Goal: Information Seeking & Learning: Check status

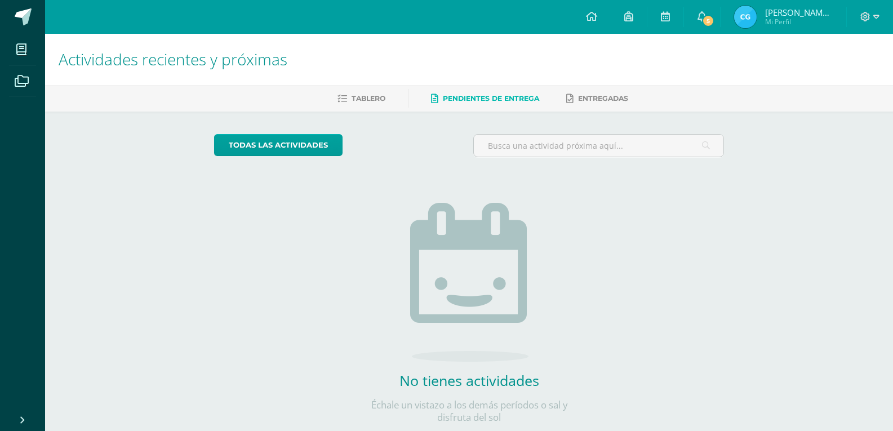
click at [739, 24] on img at bounding box center [745, 17] width 23 height 23
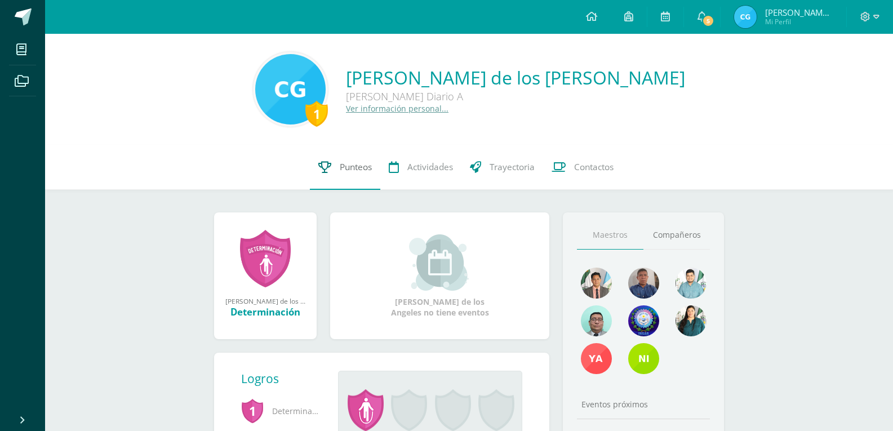
click at [336, 179] on link "Punteos" at bounding box center [345, 167] width 70 height 45
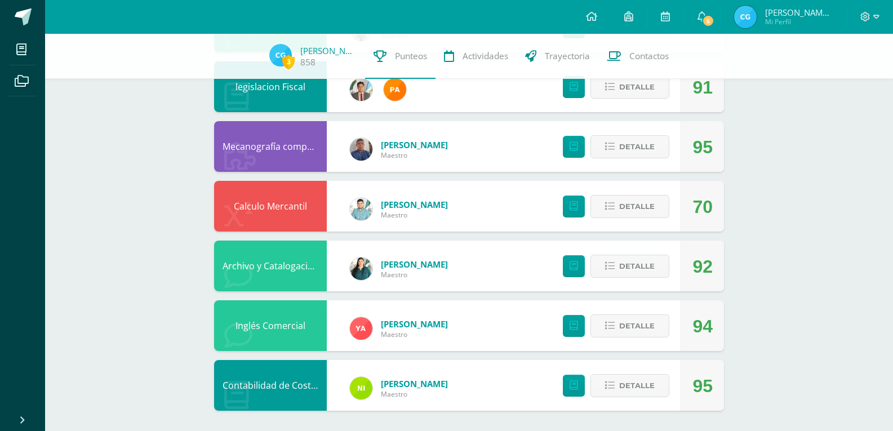
scroll to position [311, 0]
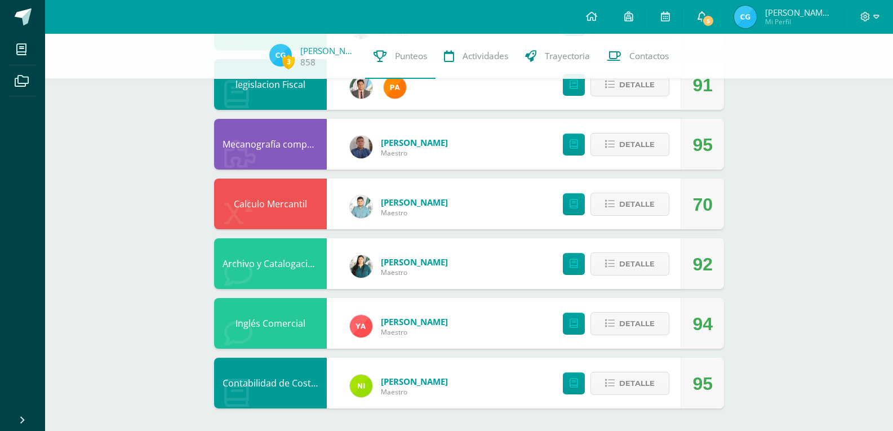
click at [689, 21] on link "5" at bounding box center [702, 17] width 36 height 34
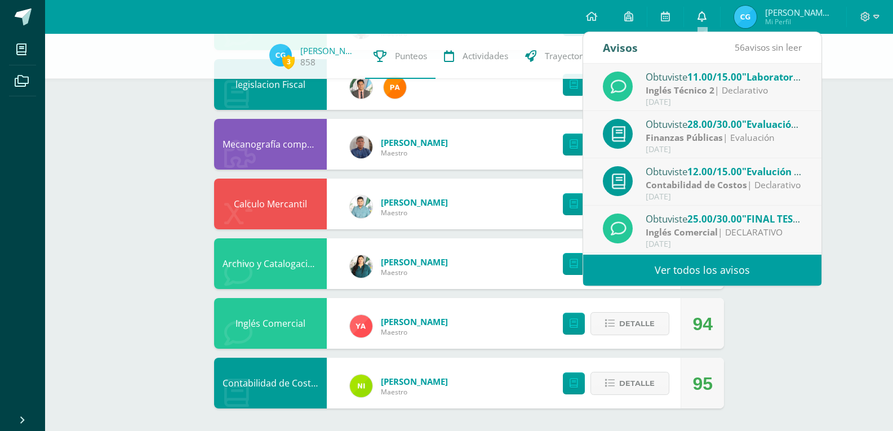
click at [701, 26] on link "0" at bounding box center [702, 17] width 36 height 34
click at [697, 1] on link "0" at bounding box center [702, 17] width 36 height 34
click at [709, 7] on link "0" at bounding box center [702, 17] width 36 height 34
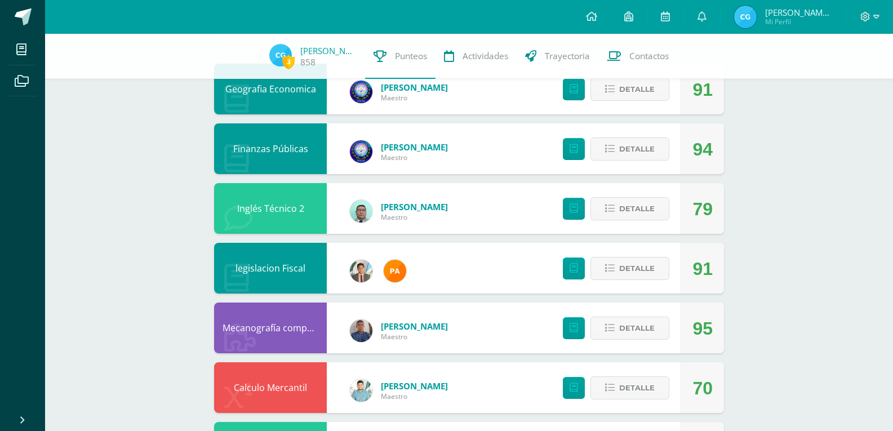
scroll to position [86, 0]
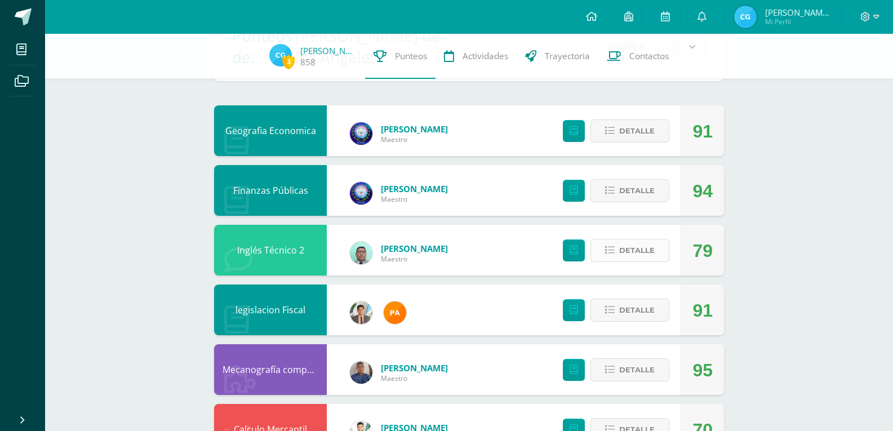
click at [646, 257] on span "Detalle" at bounding box center [636, 250] width 35 height 21
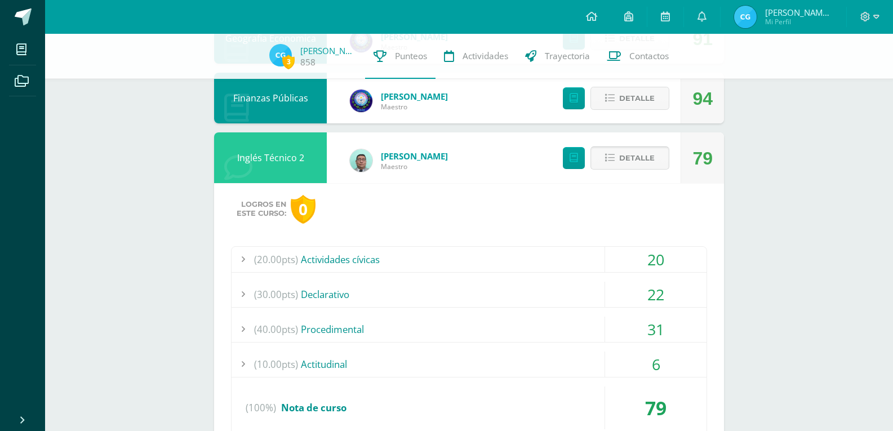
scroll to position [198, 0]
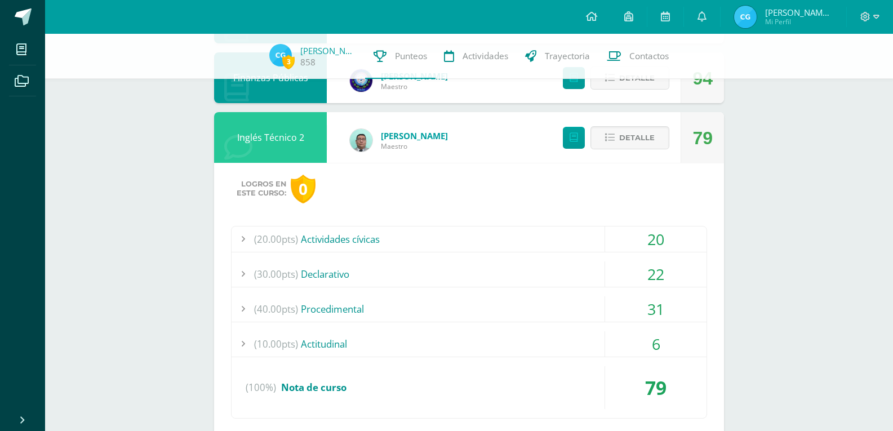
click at [562, 271] on div "(30.00pts) Declarativo" at bounding box center [468, 273] width 475 height 25
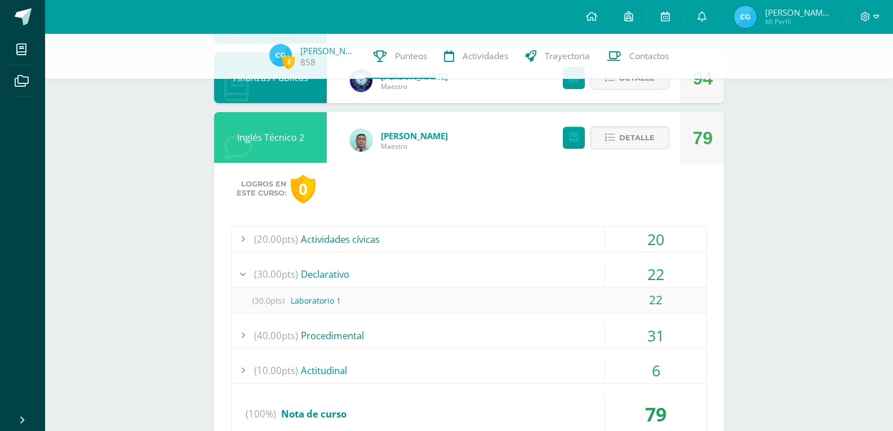
click at [511, 271] on div "(30.00pts) Declarativo" at bounding box center [468, 273] width 475 height 25
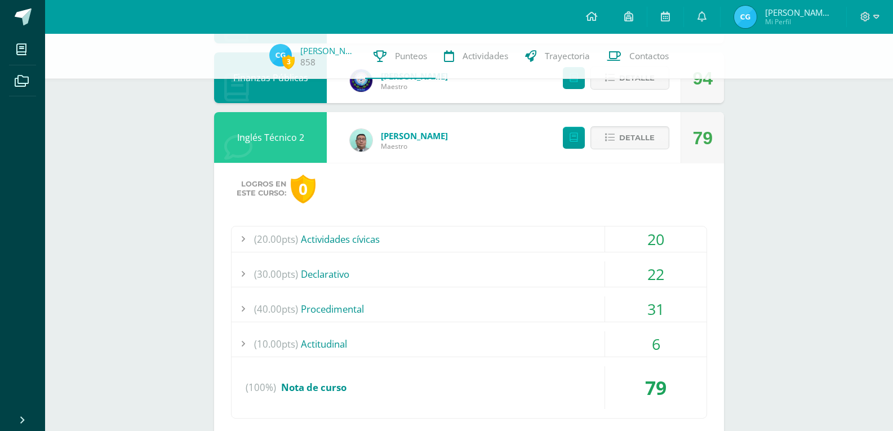
click at [456, 267] on div "(30.00pts) Declarativo" at bounding box center [468, 273] width 475 height 25
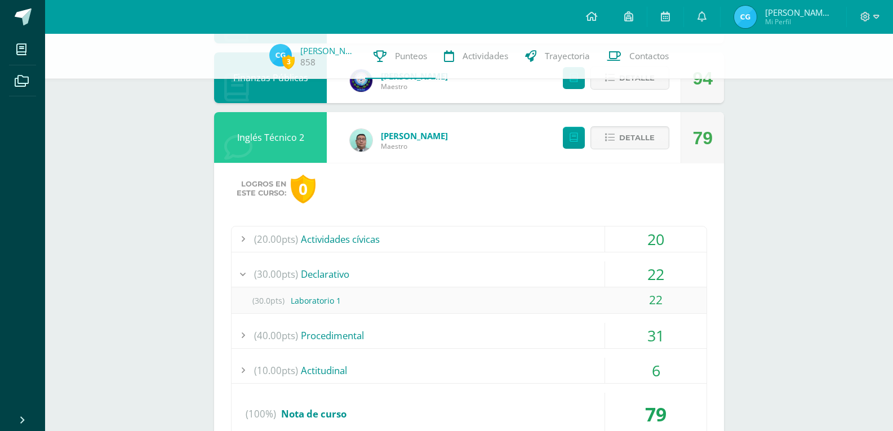
click at [456, 267] on div "(30.00pts) Declarativo" at bounding box center [468, 273] width 475 height 25
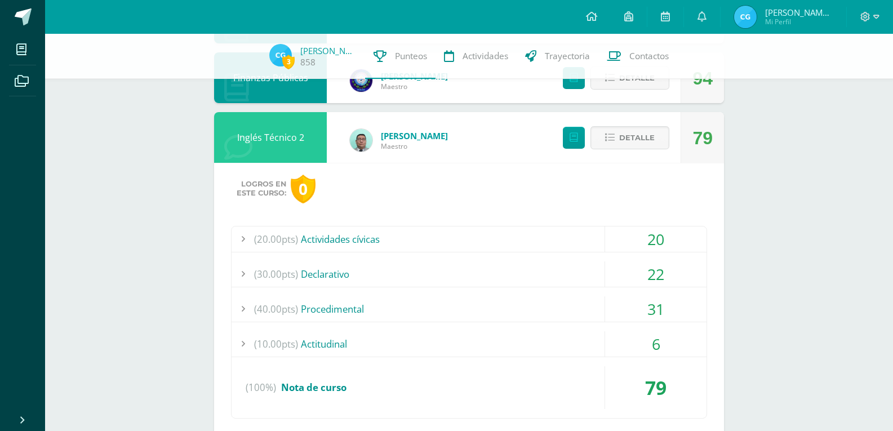
click at [418, 304] on div "(40.00pts) Procedimental" at bounding box center [468, 308] width 475 height 25
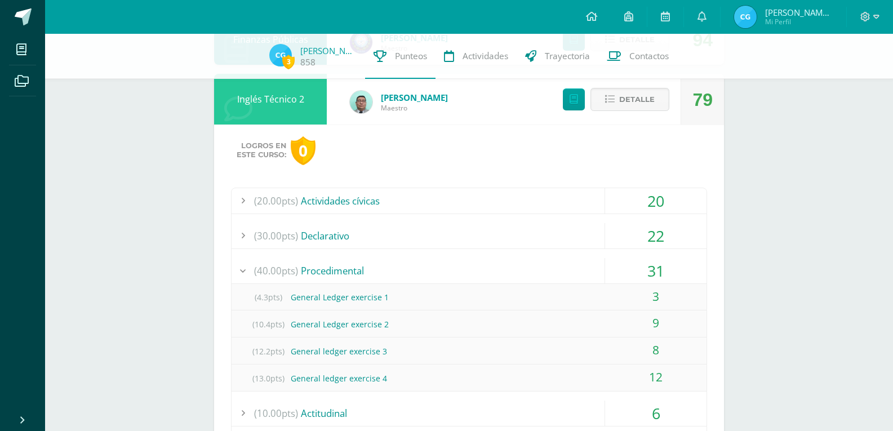
scroll to position [255, 0]
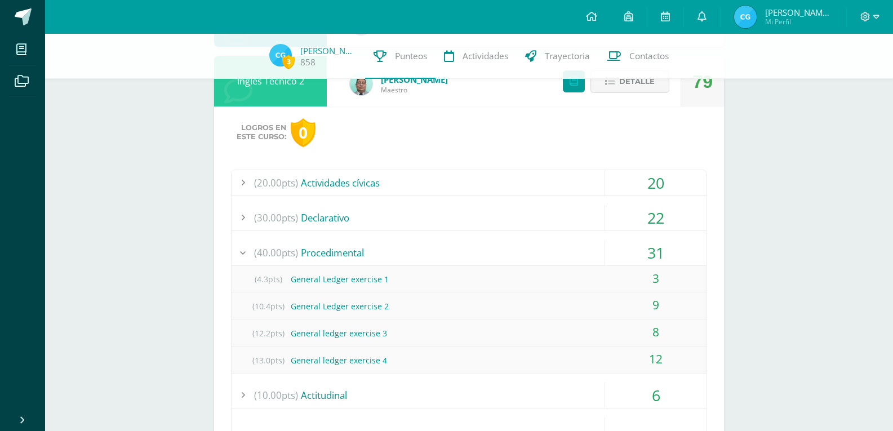
click at [386, 243] on div "(40.00pts) Procedimental" at bounding box center [468, 252] width 475 height 25
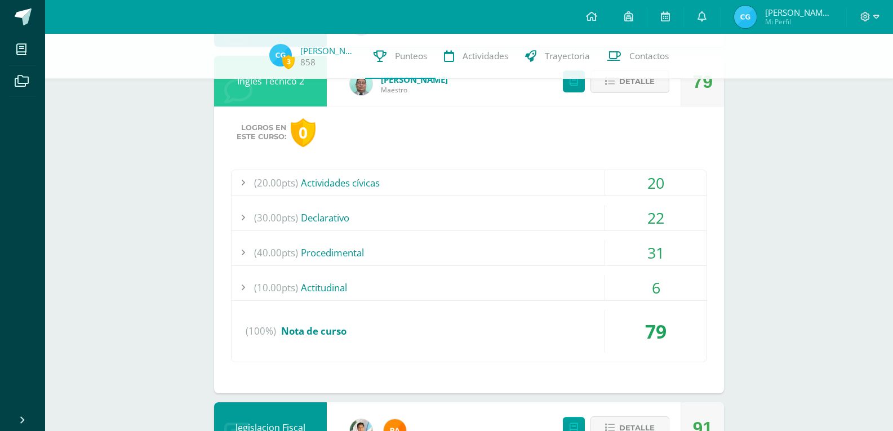
click at [626, 86] on span "Detalle" at bounding box center [636, 81] width 35 height 21
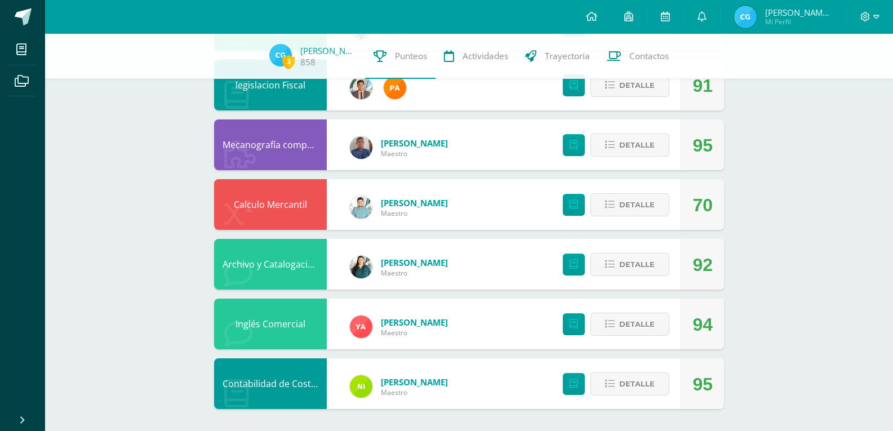
scroll to position [311, 0]
click at [636, 211] on span "Detalle" at bounding box center [636, 204] width 35 height 21
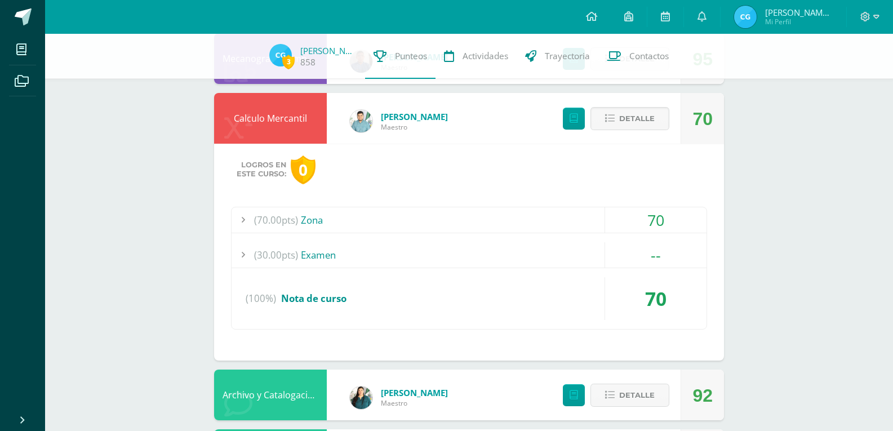
scroll to position [423, 0]
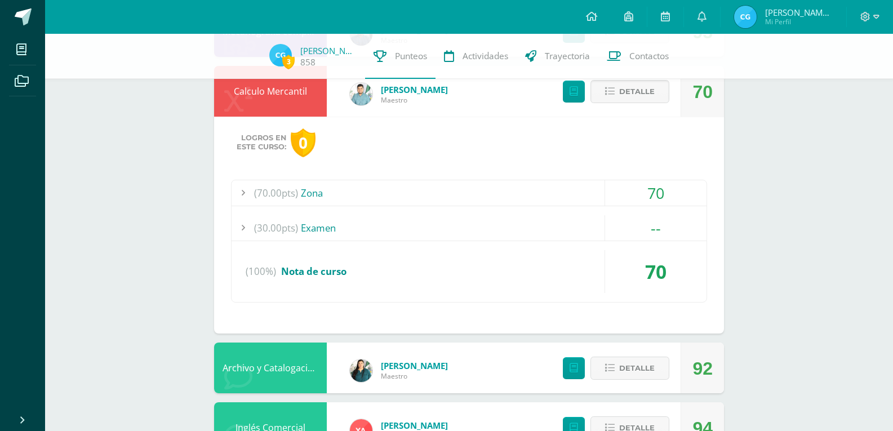
click at [468, 231] on div "(30.00pts) Examen" at bounding box center [468, 227] width 475 height 25
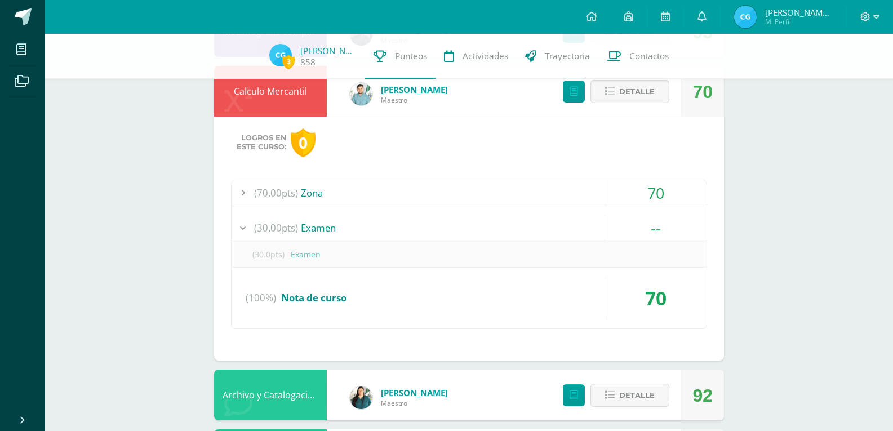
click at [472, 225] on div "(30.00pts) Examen" at bounding box center [468, 227] width 475 height 25
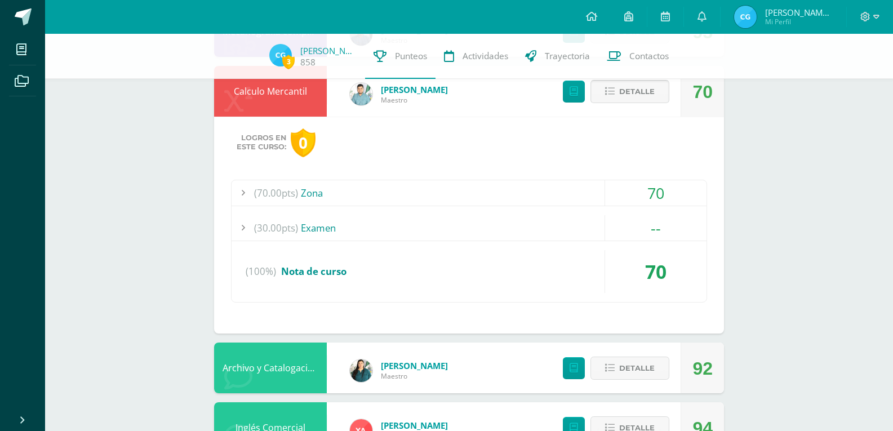
click at [618, 100] on button "Detalle" at bounding box center [629, 91] width 79 height 23
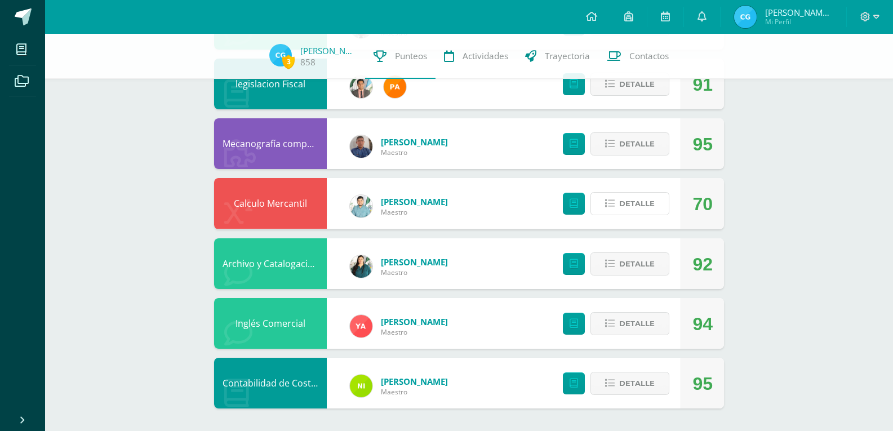
scroll to position [311, 0]
